Goal: Information Seeking & Learning: Learn about a topic

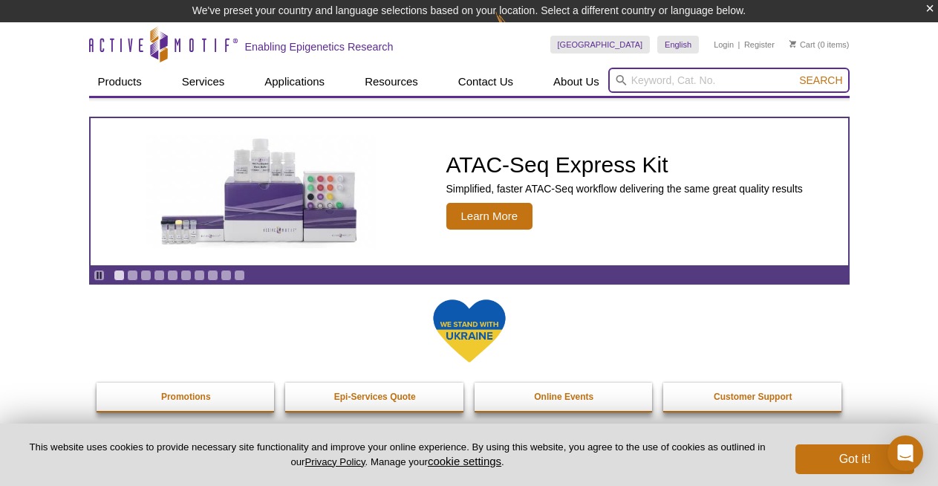
click at [690, 71] on input "search" at bounding box center [729, 80] width 241 height 25
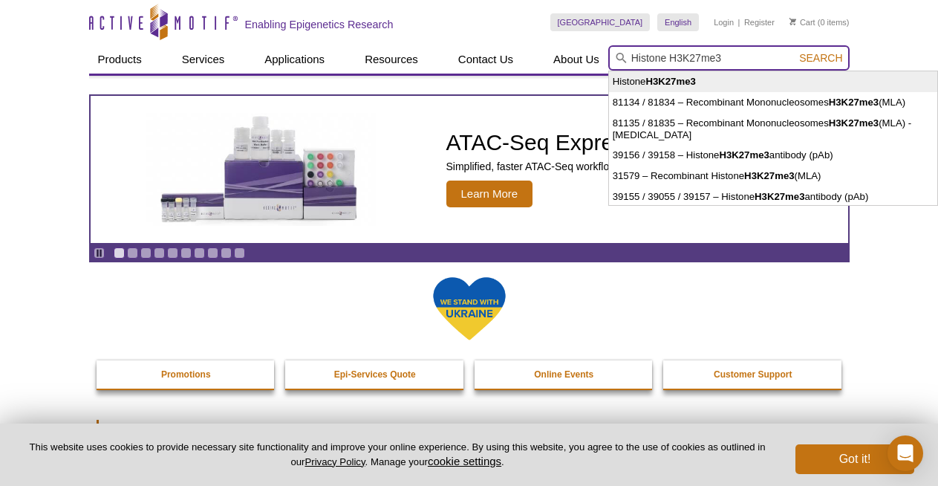
type input "Histone H3K27me3"
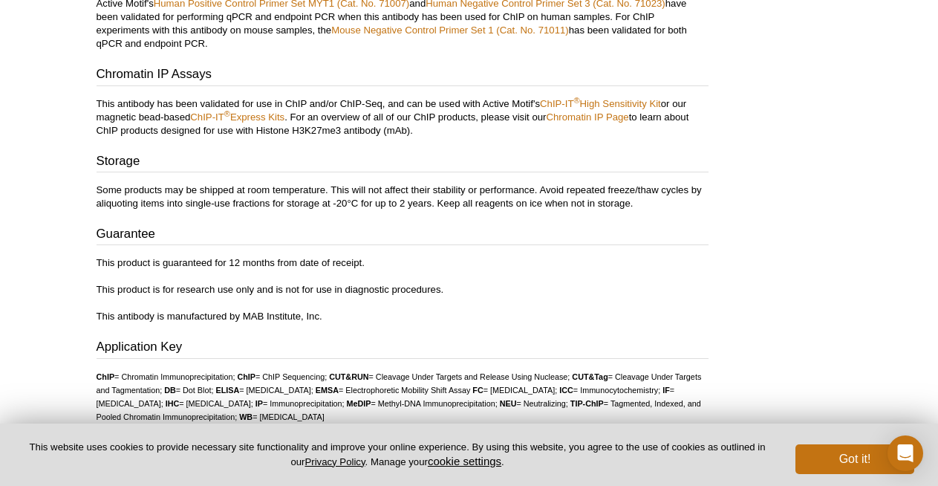
scroll to position [1517, 0]
